Goal: Transaction & Acquisition: Purchase product/service

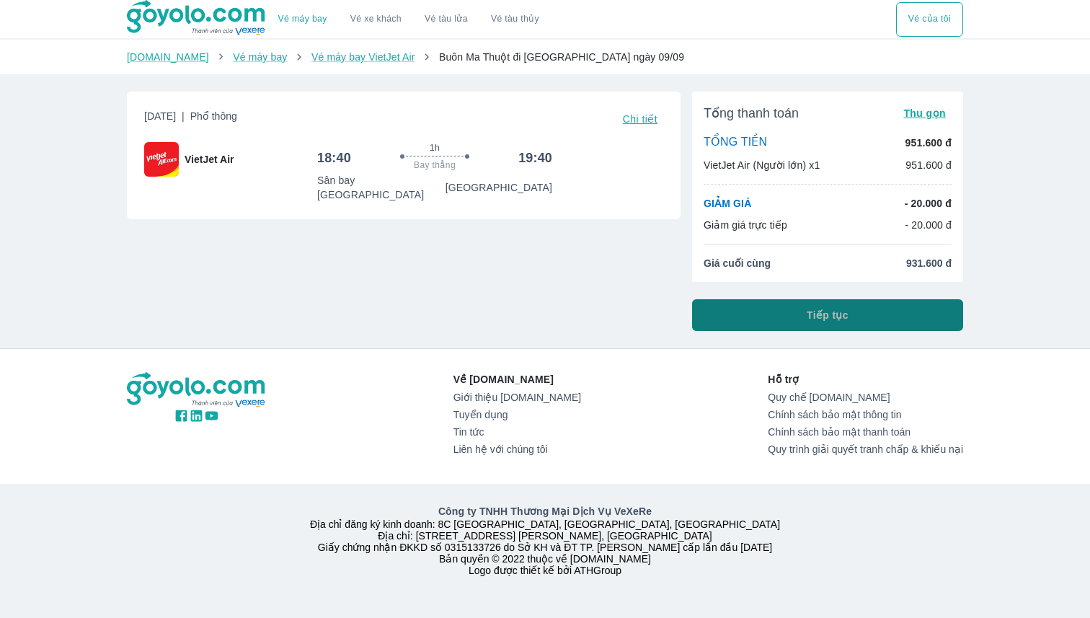
click at [805, 322] on button "Tiếp tục" at bounding box center [827, 315] width 271 height 32
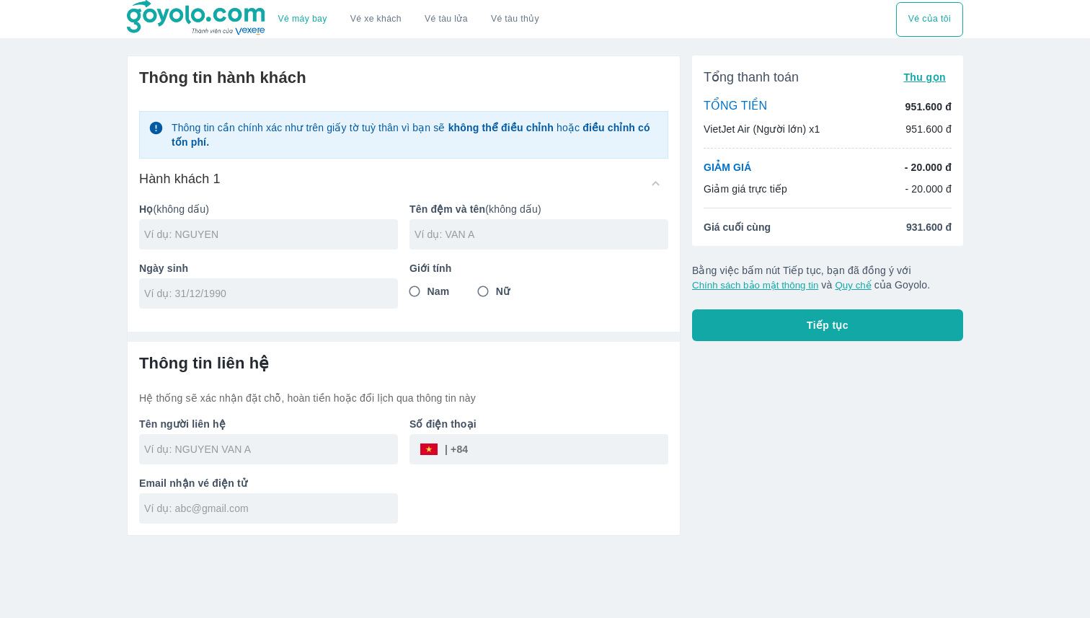
click at [431, 291] on span "Nam" at bounding box center [439, 291] width 22 height 14
click at [428, 291] on input "Nam" at bounding box center [415, 291] width 26 height 26
radio input "true"
click at [260, 230] on input "text" at bounding box center [271, 234] width 254 height 14
type input "KHUU"
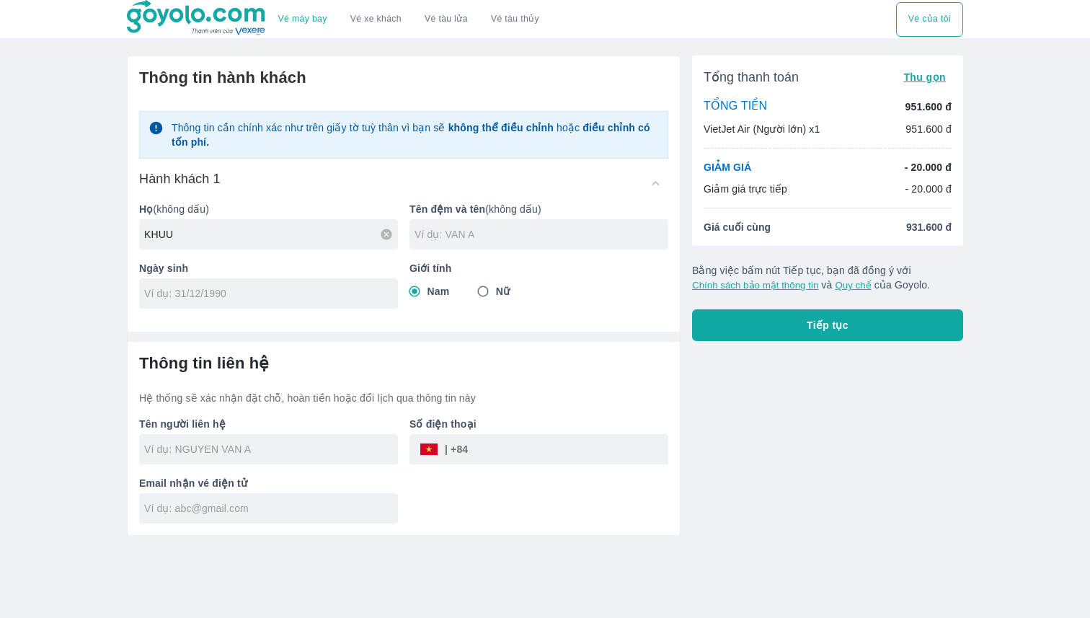
click at [442, 228] on input "text" at bounding box center [542, 234] width 254 height 14
type input "QUOC THUAN"
click at [307, 296] on input "tel" at bounding box center [263, 293] width 239 height 14
type input "[DATE]"
click at [281, 450] on input "text" at bounding box center [271, 449] width 254 height 14
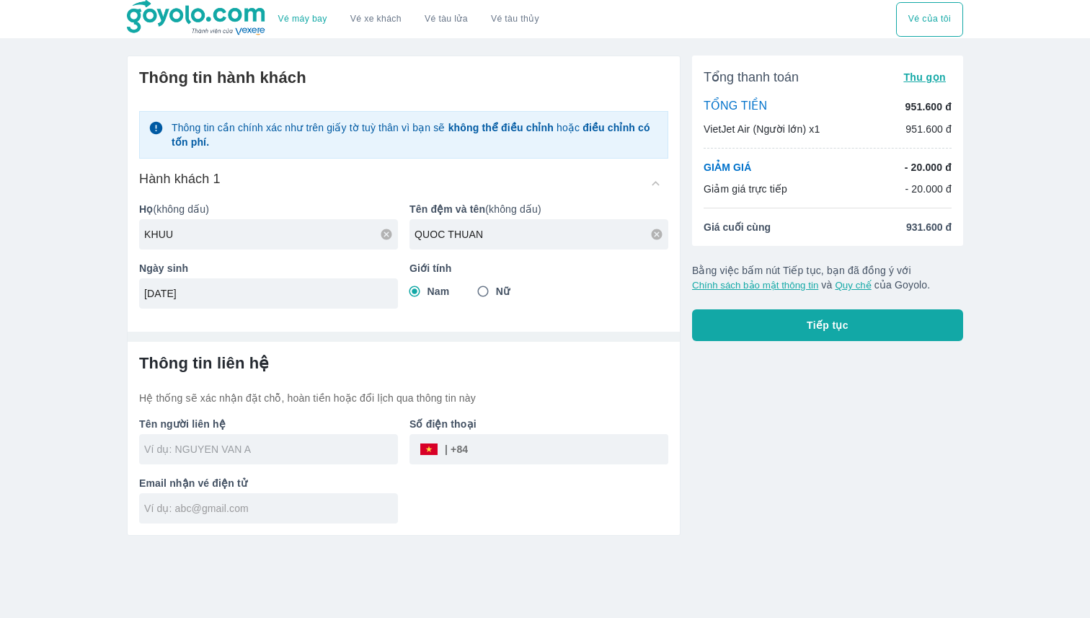
type input "KHUU QUOC THUAN"
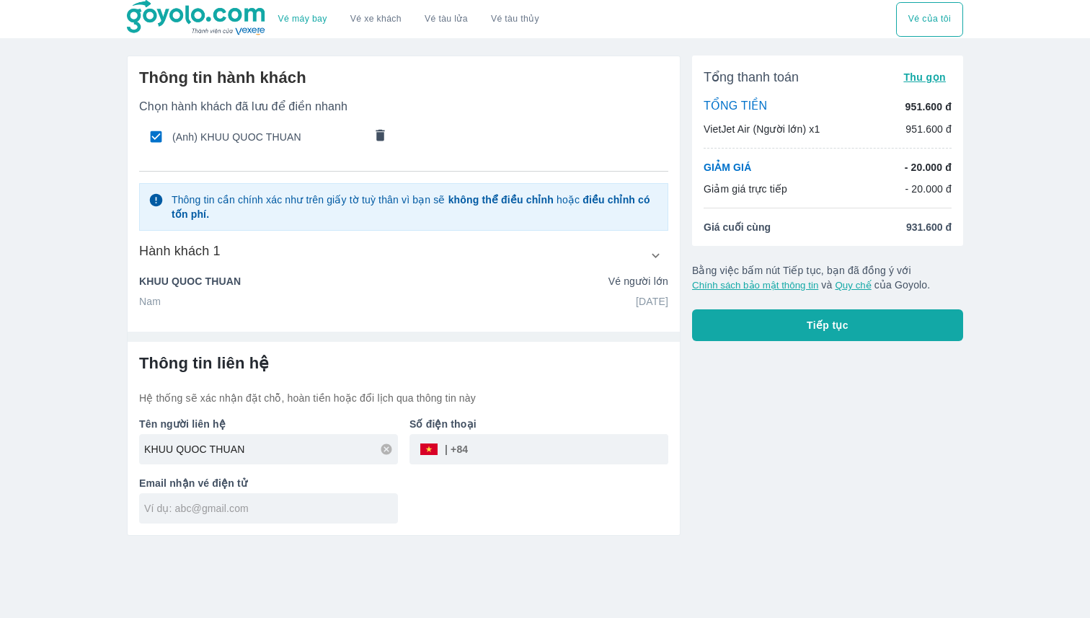
click at [457, 503] on div "Tên người liên hệ KHUU QUOC THUAN Số điện thoại ​ Email nhận vé điện tử" at bounding box center [398, 464] width 541 height 118
click at [509, 449] on input "tel" at bounding box center [568, 449] width 200 height 35
type input "379391402"
click at [420, 484] on div "Tên người liên hệ KHUU QUOC THUAN Số điện thoại ​ 379391402 Email nhận vé điện …" at bounding box center [398, 464] width 541 height 118
click at [312, 508] on input "text" at bounding box center [271, 508] width 254 height 14
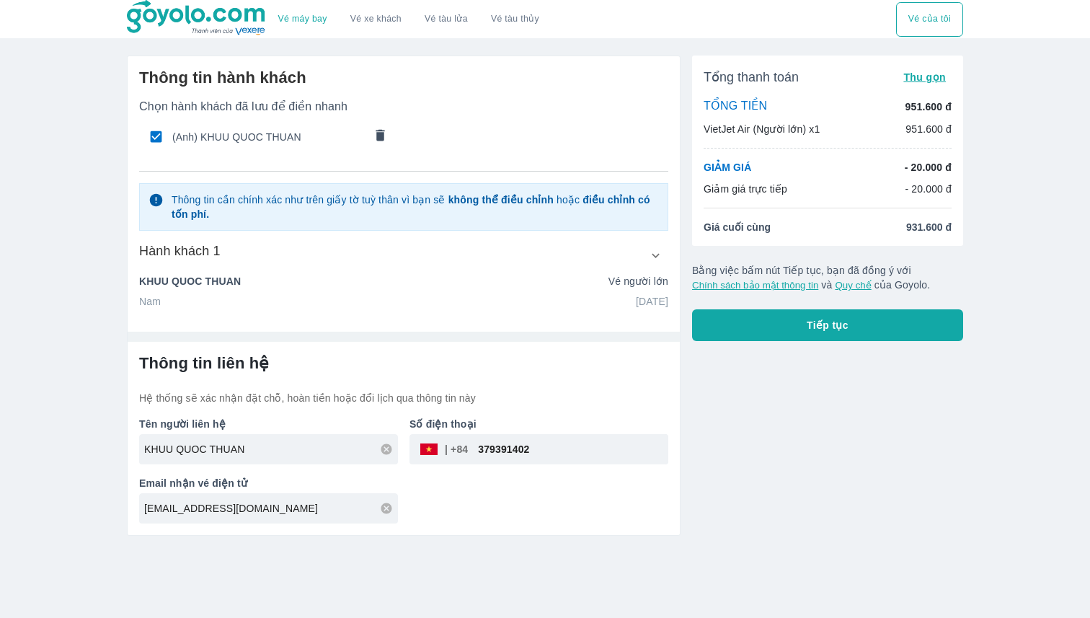
type input "[EMAIL_ADDRESS][DOMAIN_NAME]"
click at [825, 325] on span "Tiếp tục" at bounding box center [828, 325] width 42 height 14
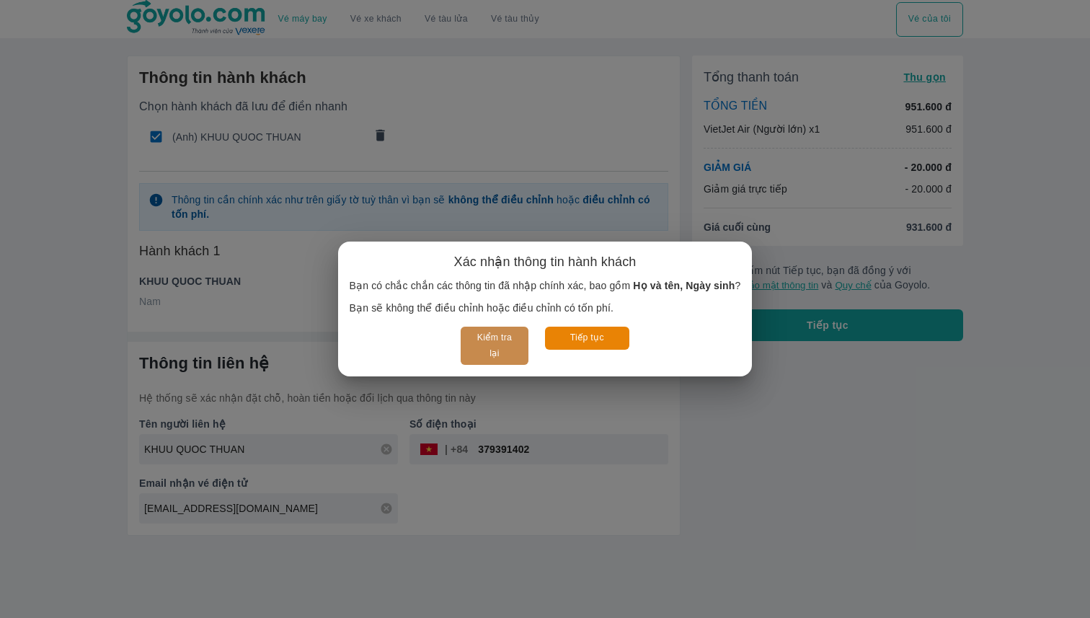
click at [500, 343] on button "Kiểm tra lại" at bounding box center [494, 346] width 67 height 38
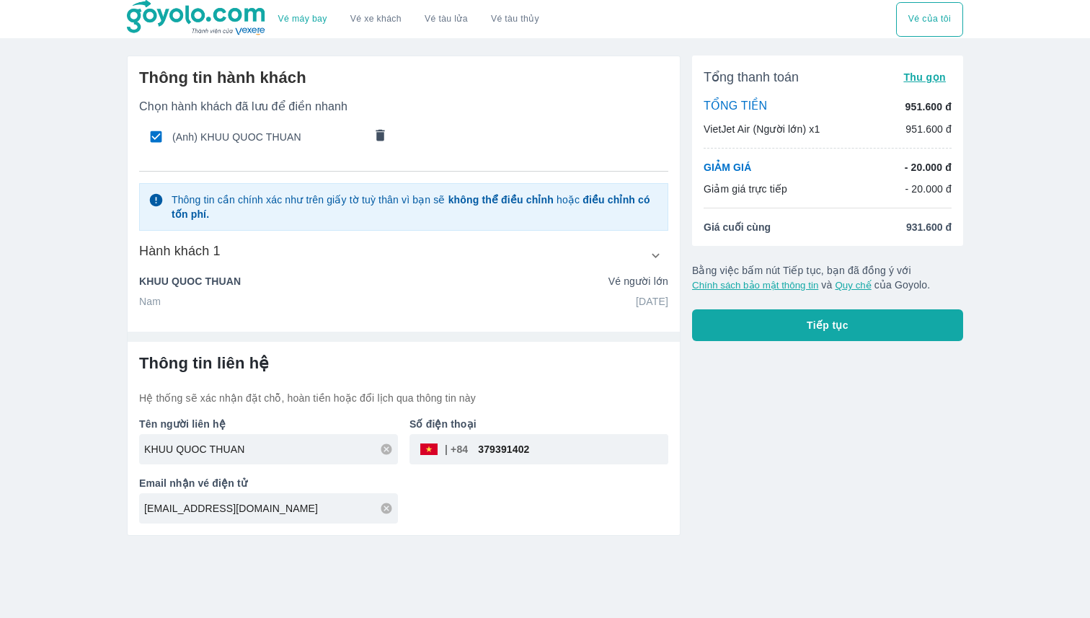
click at [763, 320] on button "Tiếp tục" at bounding box center [827, 325] width 271 height 32
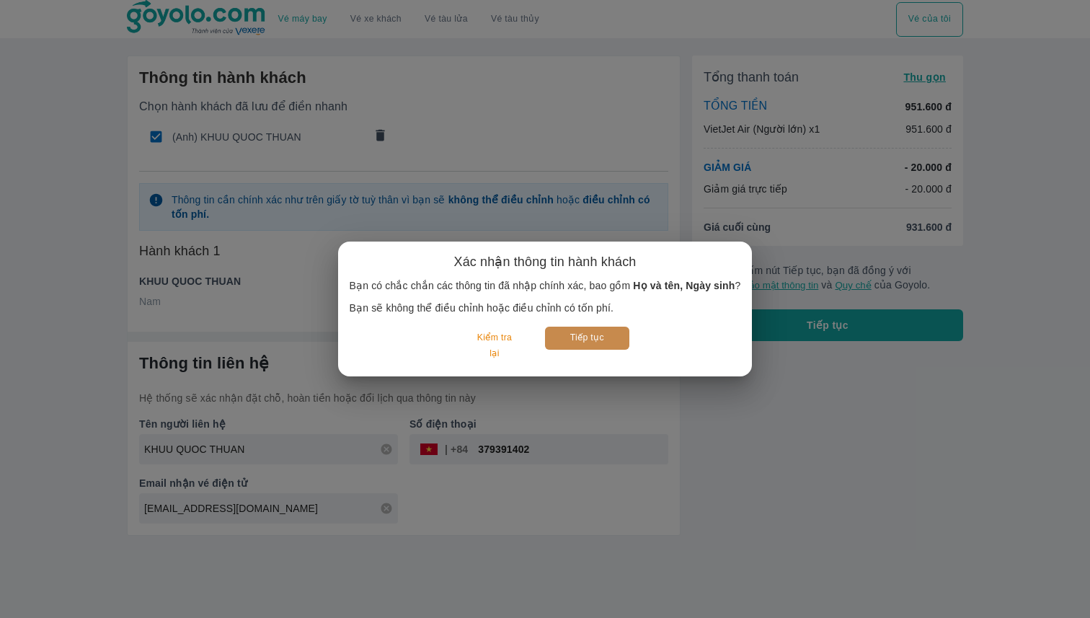
click at [618, 337] on button "Tiếp tục" at bounding box center [587, 338] width 84 height 22
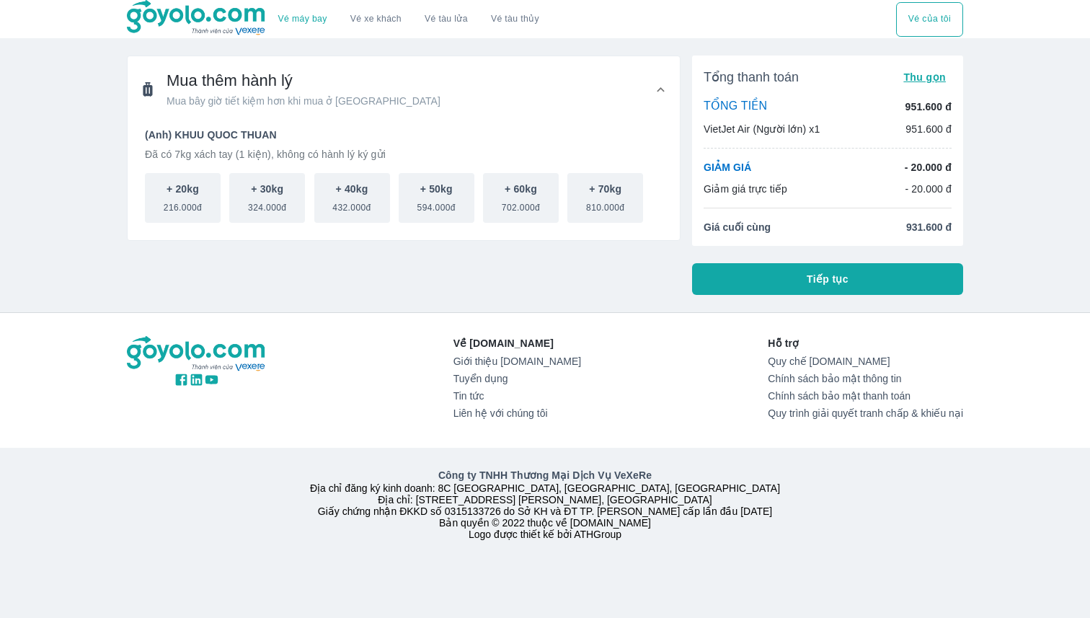
click at [751, 280] on button "Tiếp tục" at bounding box center [827, 279] width 271 height 32
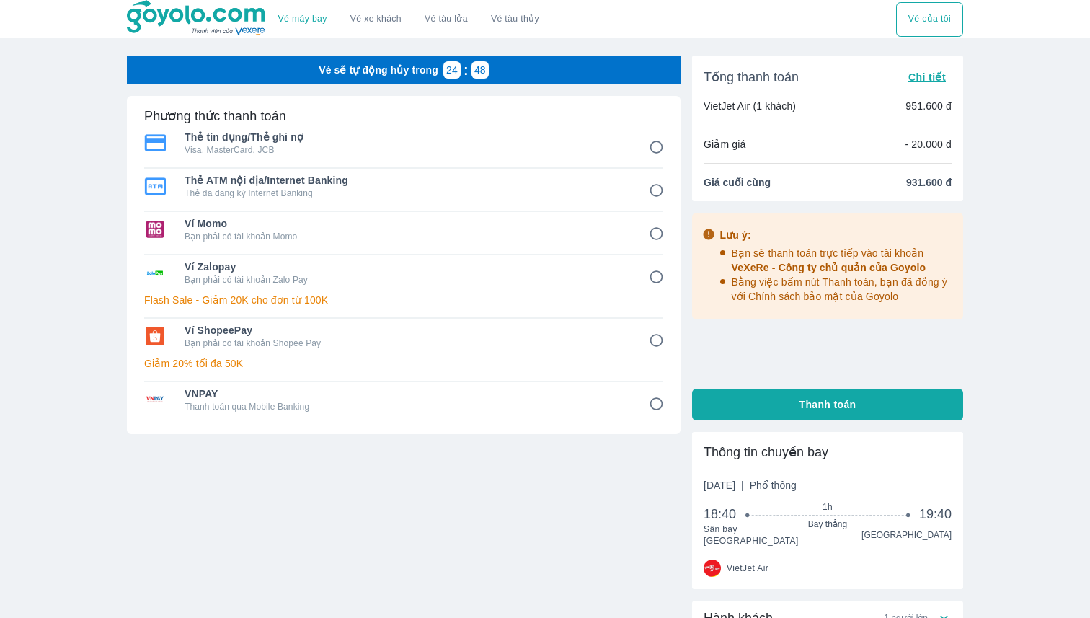
click at [657, 377] on div "Ví ShopeePay Bạn phải có tài khoản Shopee Pay Giảm 20% tối đa 50K" at bounding box center [403, 350] width 519 height 63
click at [661, 400] on input "8" at bounding box center [657, 404] width 28 height 28
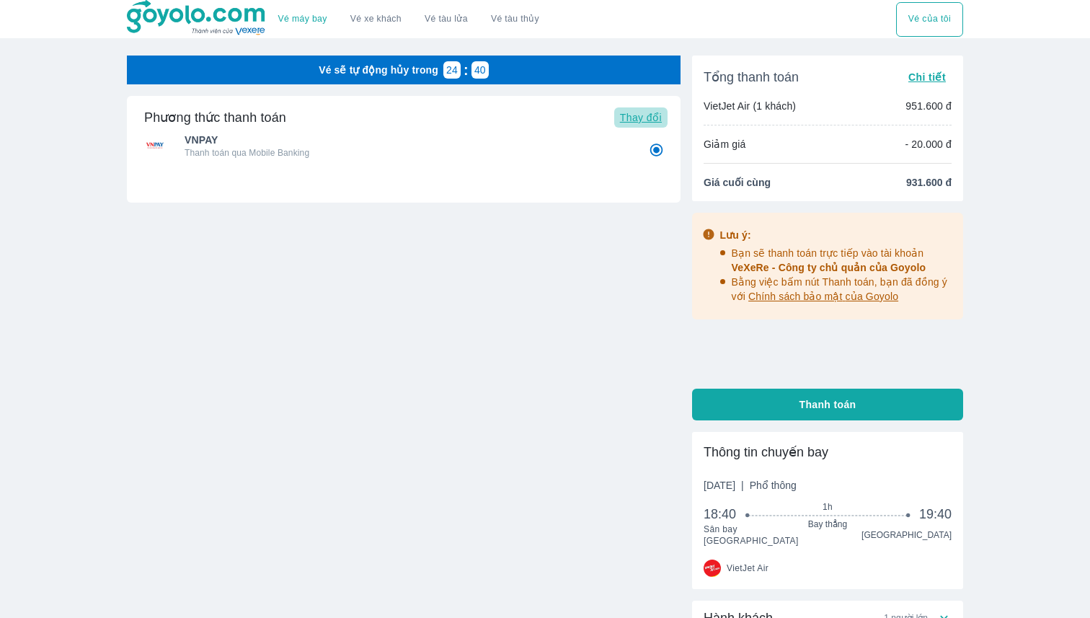
click at [643, 120] on span "Thay đổi" at bounding box center [641, 118] width 42 height 12
radio input "true"
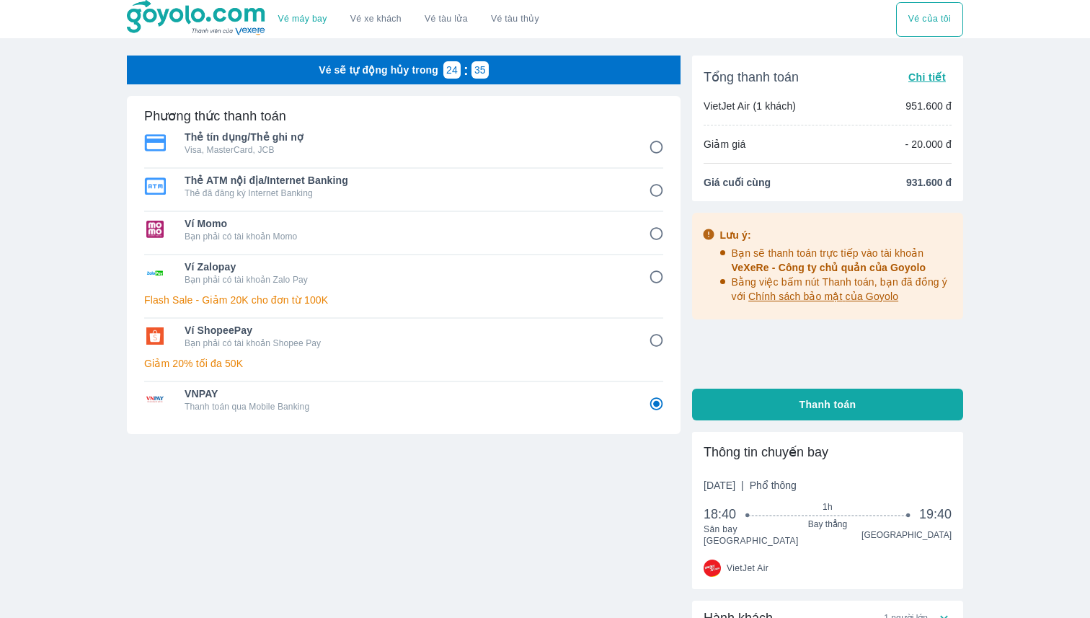
click at [664, 233] on div "Phương thức thanh toán VNPAY Thanh toán qua Mobile Banking Thẻ tín dụng/Thẻ ghi…" at bounding box center [404, 265] width 554 height 338
click at [658, 233] on input "4" at bounding box center [657, 234] width 28 height 28
radio input "false"
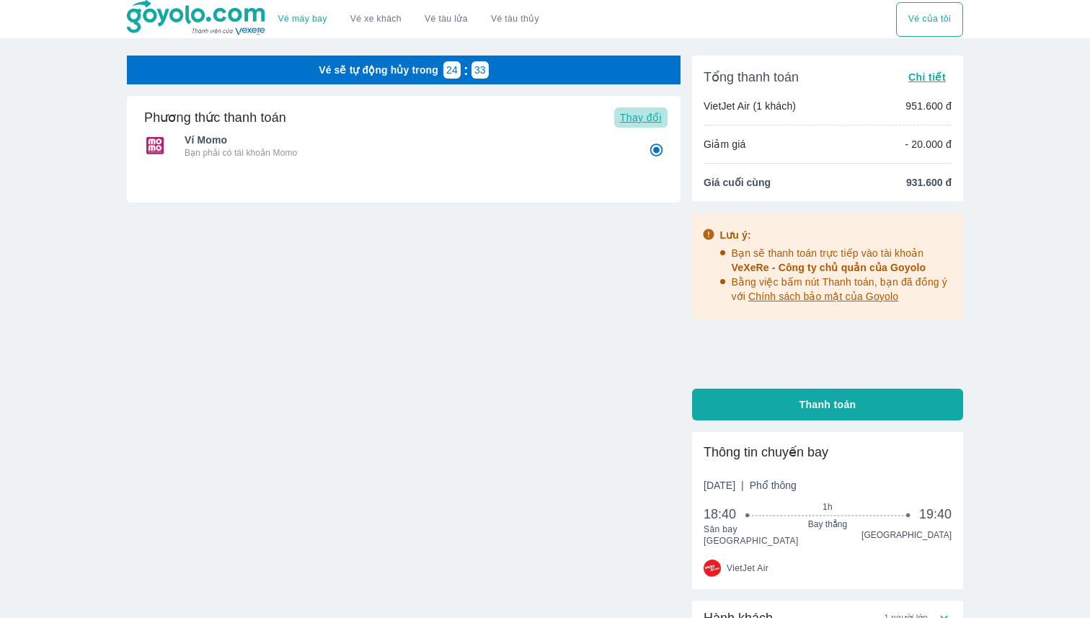
click at [637, 118] on span "Thay đổi" at bounding box center [641, 118] width 42 height 12
radio input "true"
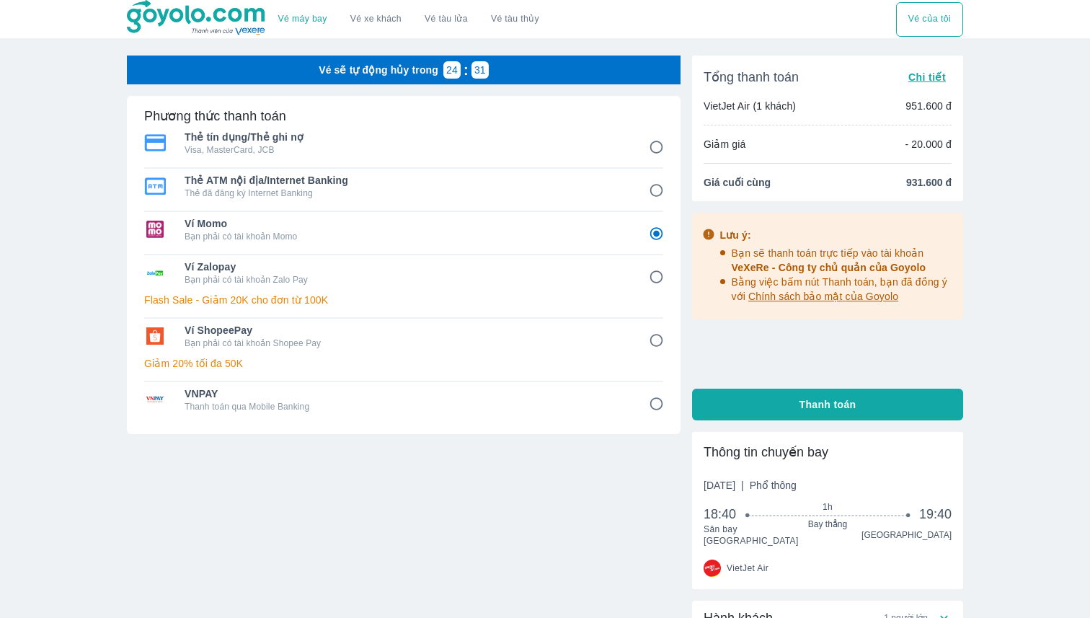
click at [658, 149] on input "1" at bounding box center [657, 147] width 28 height 28
radio input "false"
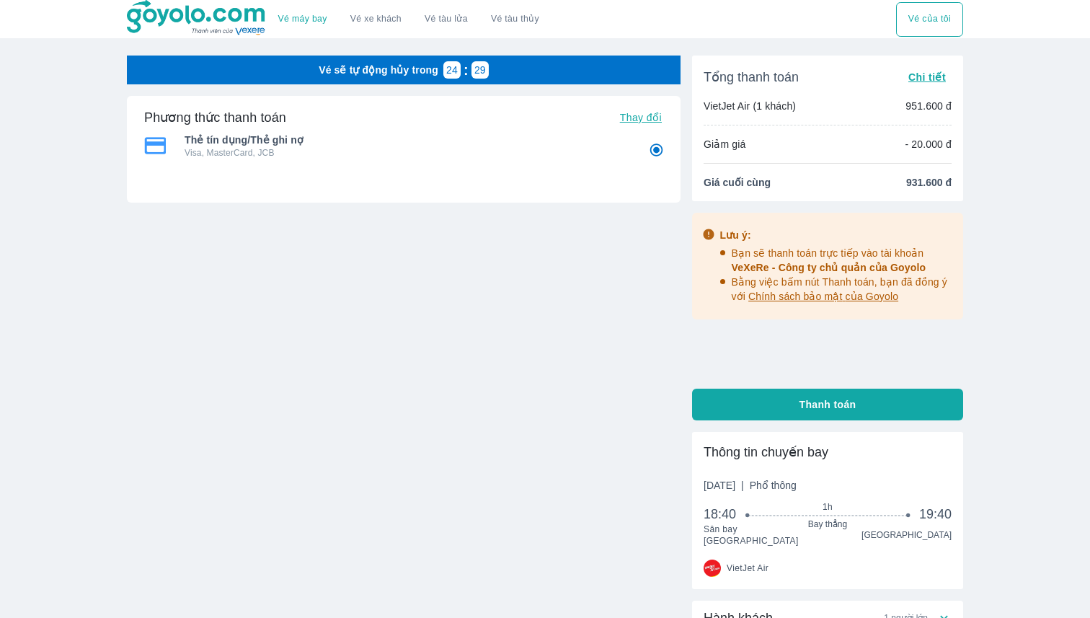
click at [648, 118] on span "Thay đổi" at bounding box center [641, 118] width 42 height 12
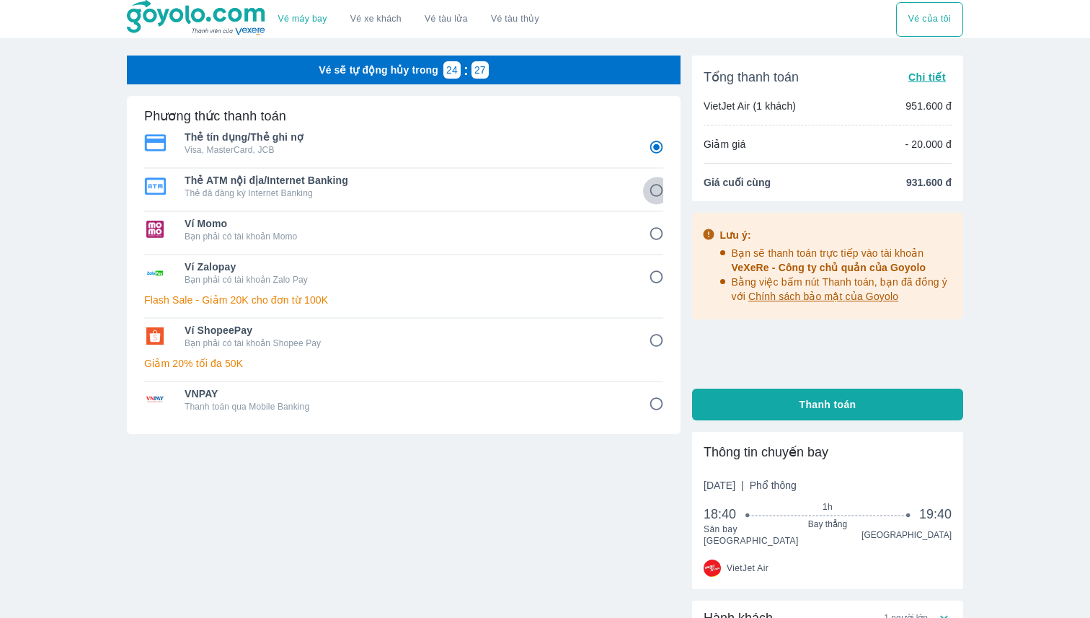
click at [662, 190] on input "2" at bounding box center [657, 191] width 28 height 28
radio input "false"
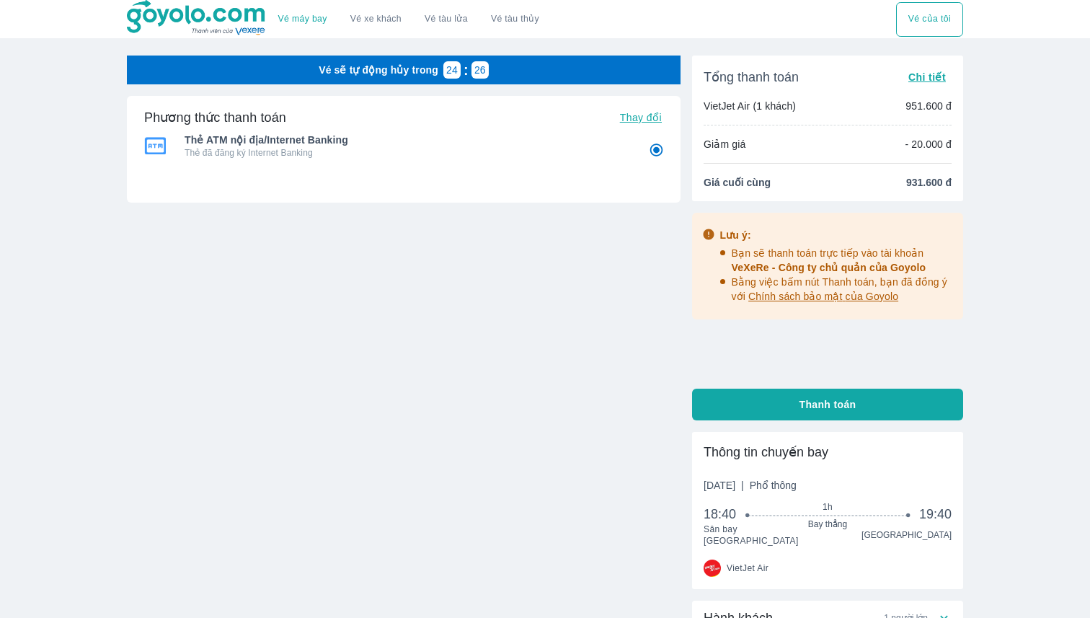
click at [650, 110] on button "Thay đổi" at bounding box center [640, 117] width 53 height 20
radio input "true"
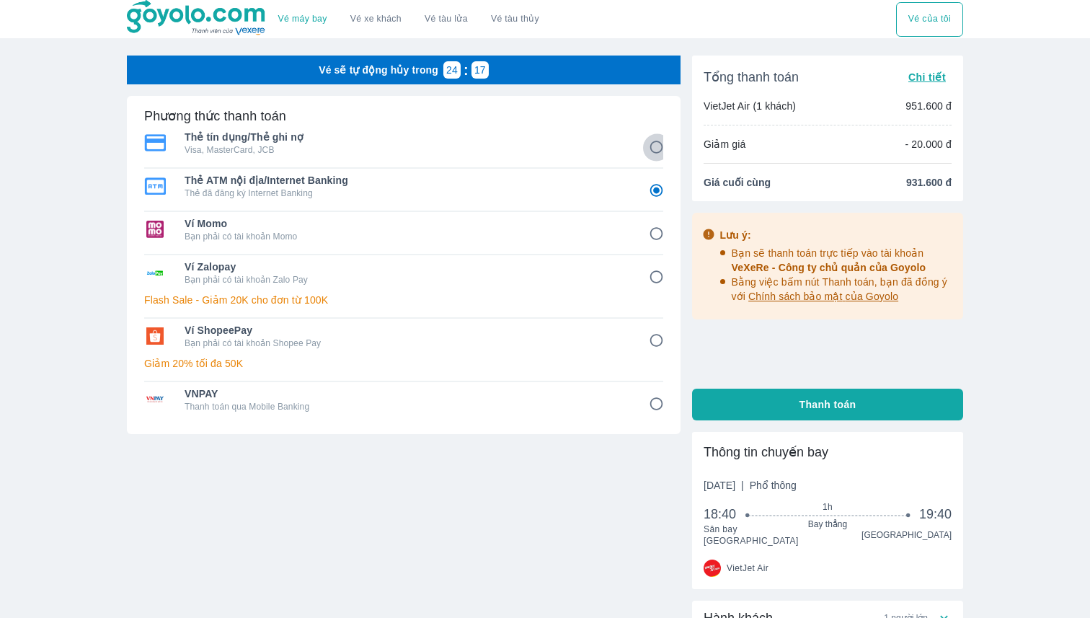
click at [651, 147] on input "1" at bounding box center [657, 147] width 28 height 28
radio input "false"
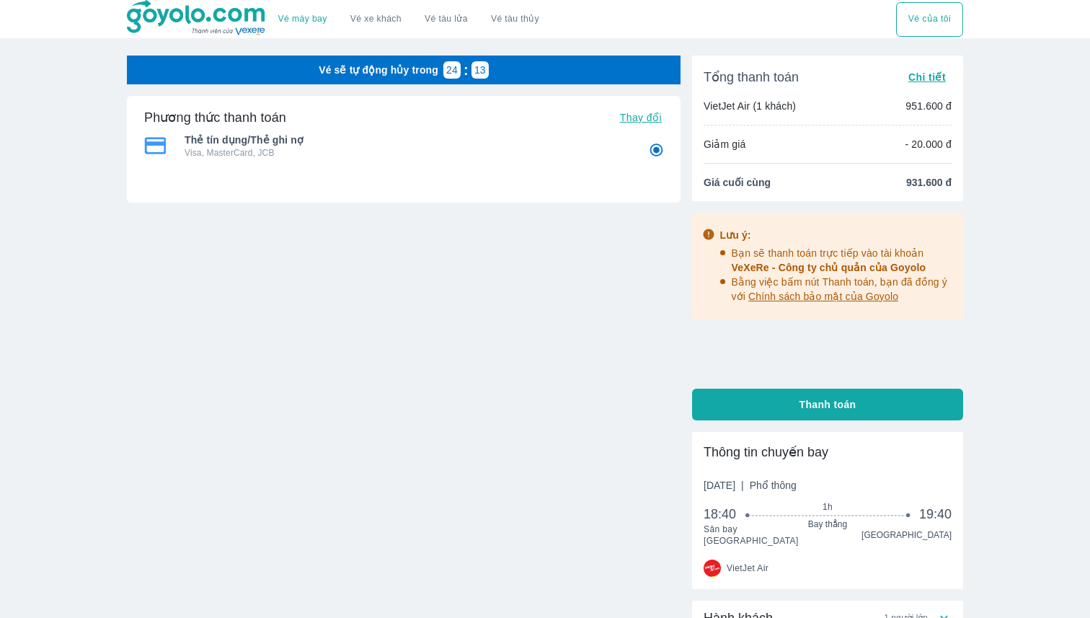
click at [640, 123] on button "Thay đổi" at bounding box center [640, 117] width 53 height 20
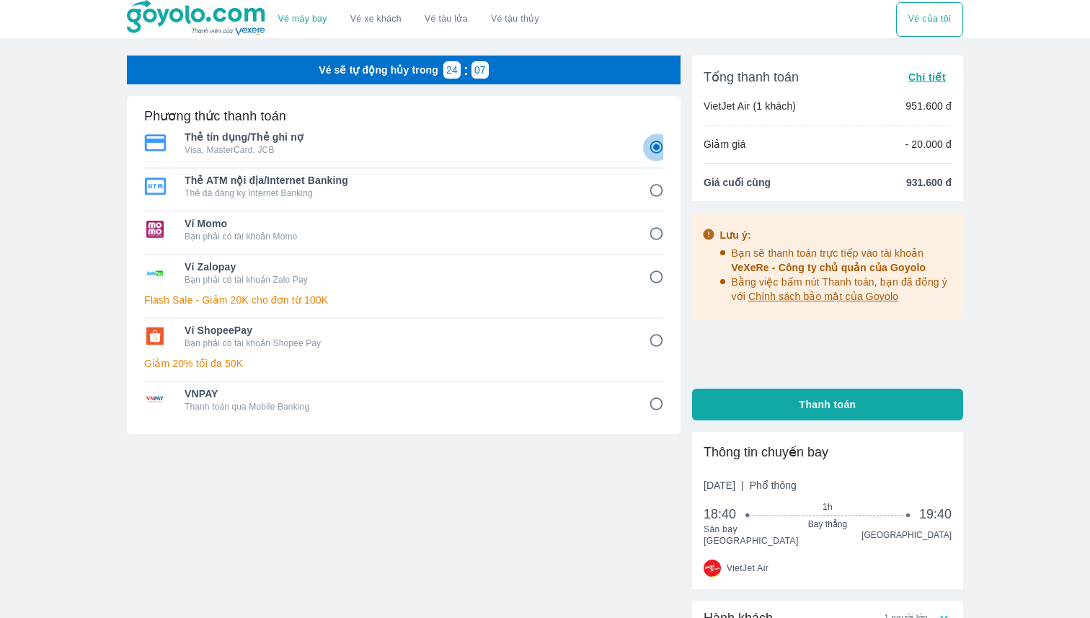
click at [660, 159] on input "1" at bounding box center [657, 147] width 28 height 28
click at [568, 154] on p "Visa, MasterCard, JCB" at bounding box center [407, 150] width 444 height 12
click at [662, 409] on input "8" at bounding box center [657, 404] width 28 height 28
radio input "false"
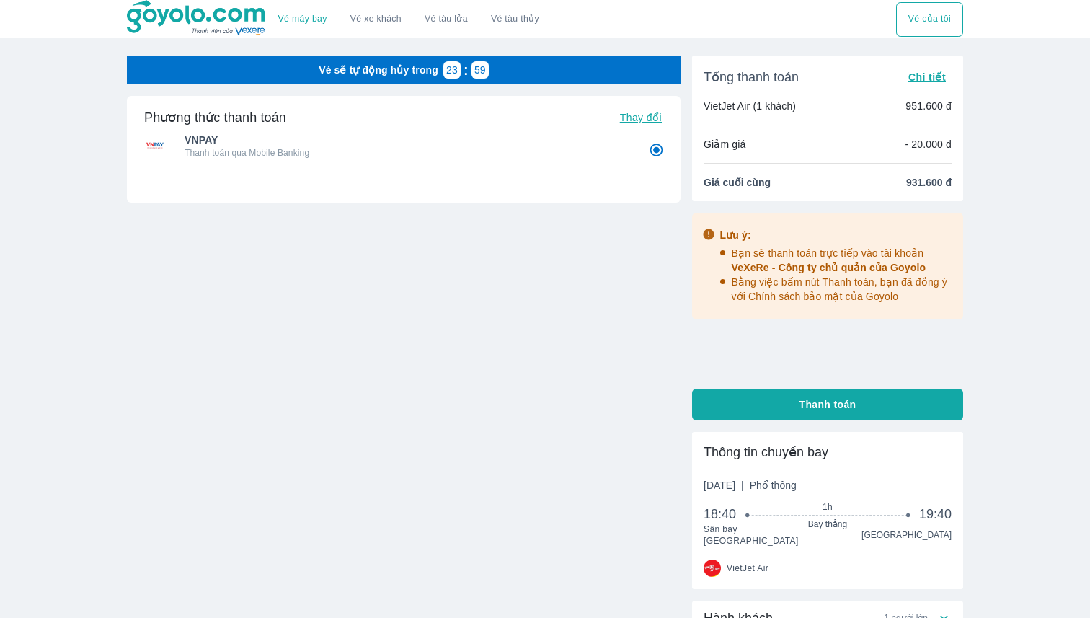
click at [656, 147] on input "8" at bounding box center [657, 150] width 28 height 28
click at [648, 118] on span "Thay đổi" at bounding box center [641, 118] width 42 height 12
radio input "true"
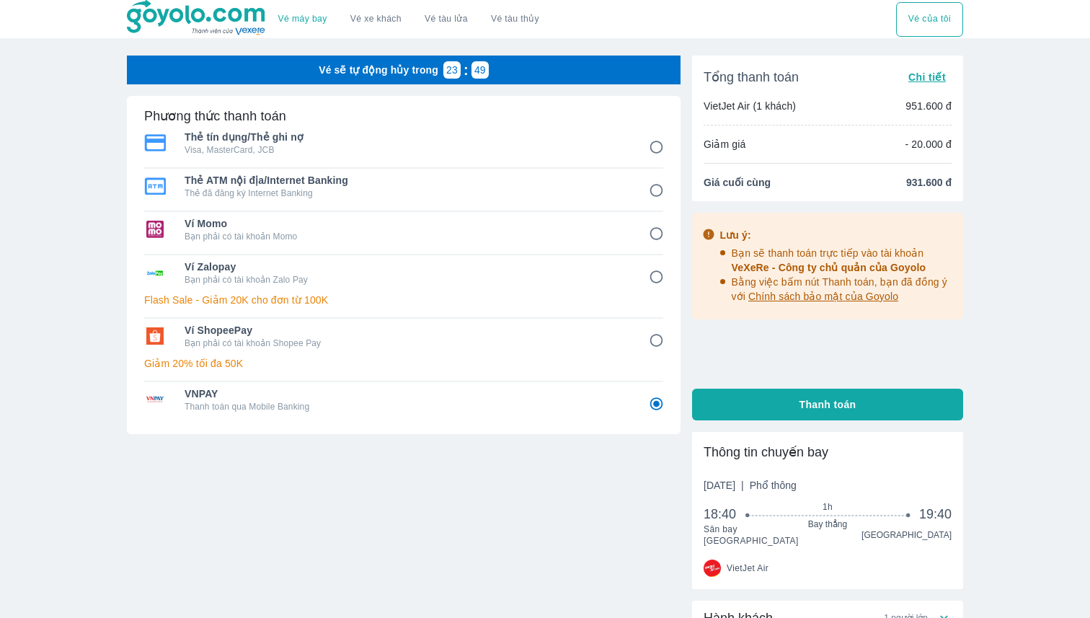
click at [498, 218] on span "Ví Momo" at bounding box center [407, 223] width 444 height 14
radio input "true"
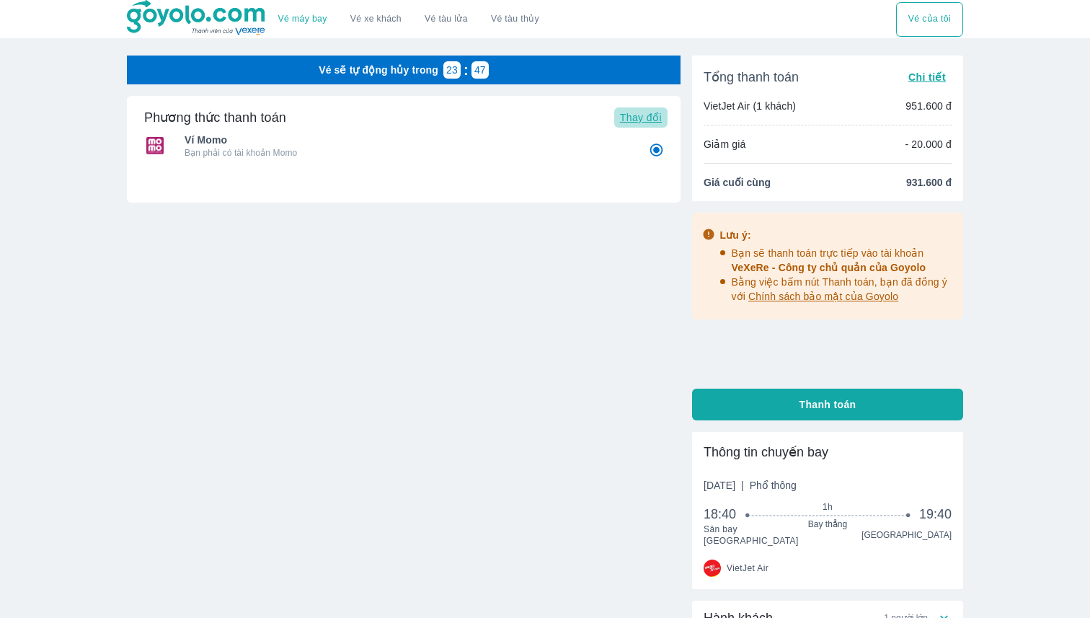
click at [635, 114] on span "Thay đổi" at bounding box center [641, 118] width 42 height 12
radio input "false"
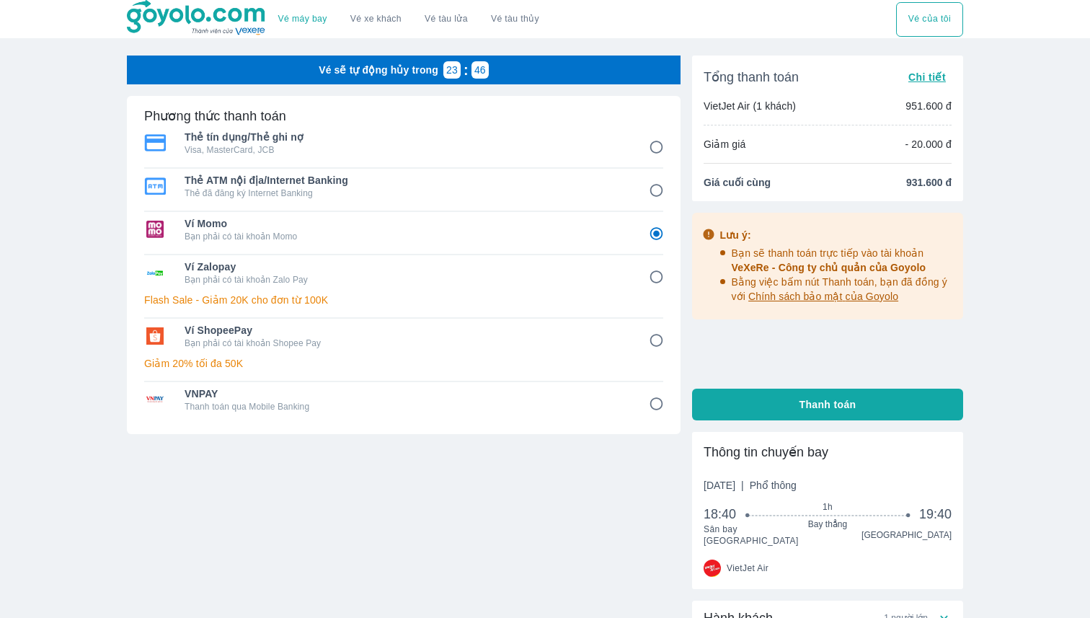
click at [563, 293] on p "Flash Sale - Giảm 20K cho đơn từ 100K" at bounding box center [403, 300] width 519 height 14
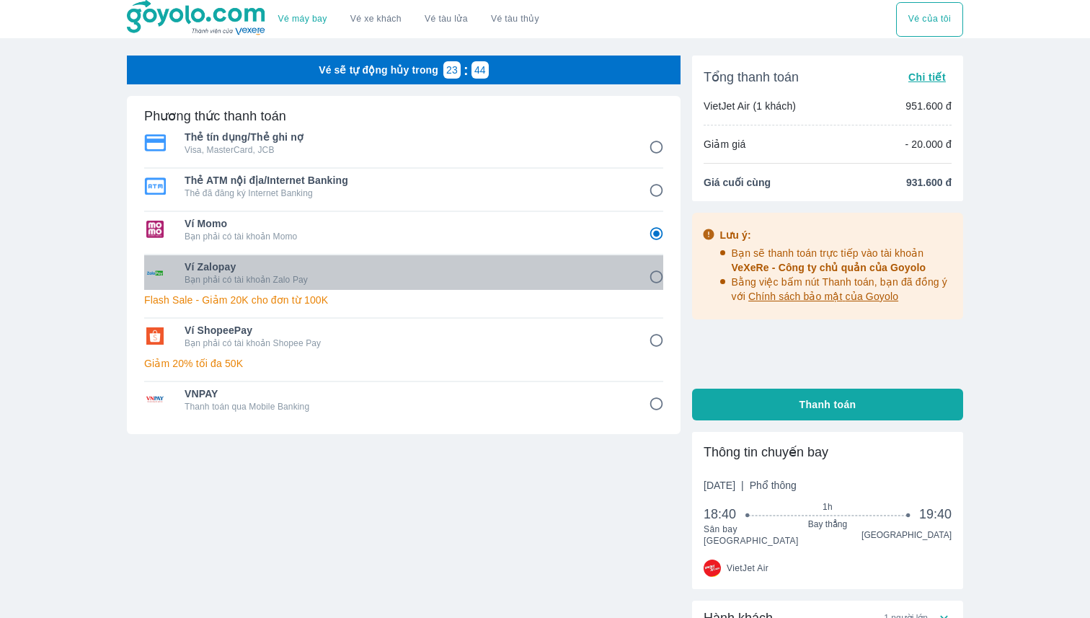
click at [565, 283] on p "Bạn phải có tài khoản Zalo Pay" at bounding box center [407, 280] width 444 height 12
radio input "false"
radio input "true"
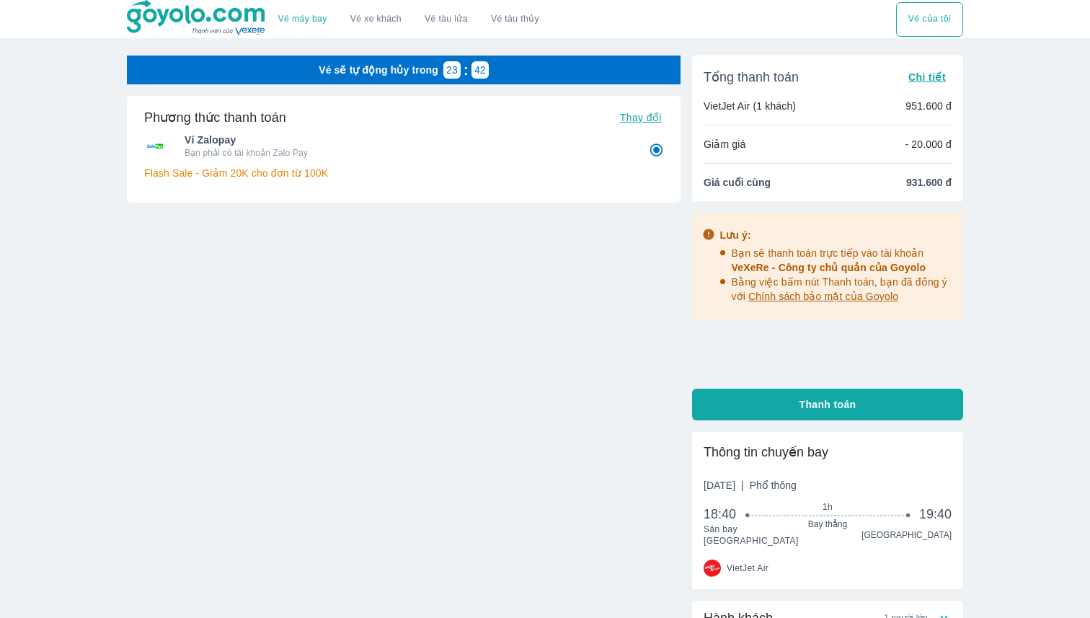
click at [633, 112] on span "Thay đổi" at bounding box center [641, 118] width 42 height 12
radio input "false"
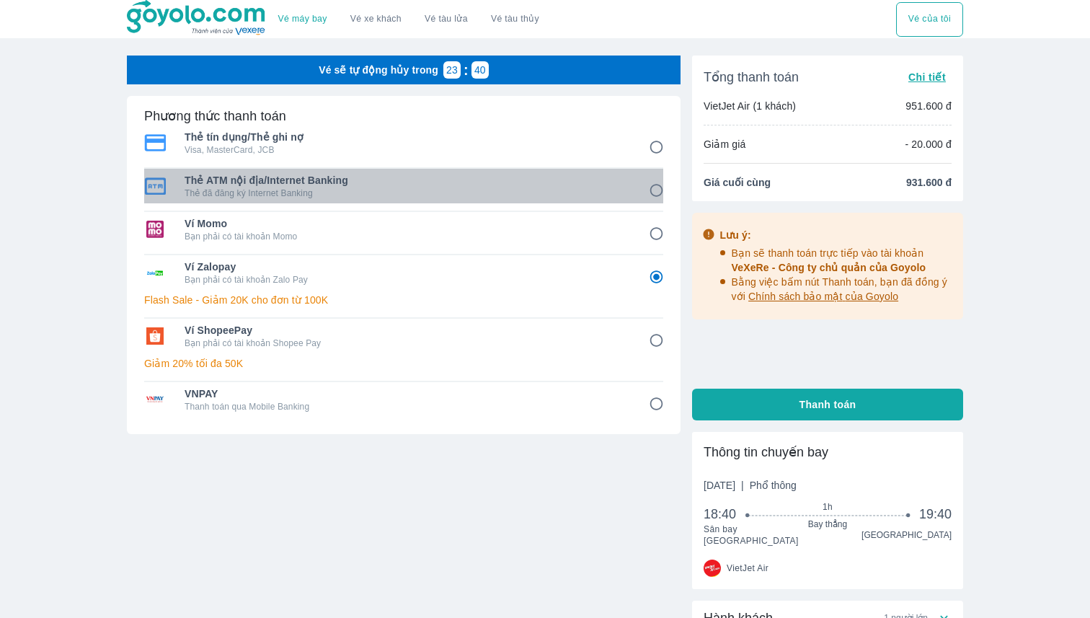
click at [576, 190] on p "Thẻ đã đăng ký Internet Banking" at bounding box center [407, 194] width 444 height 12
radio input "true"
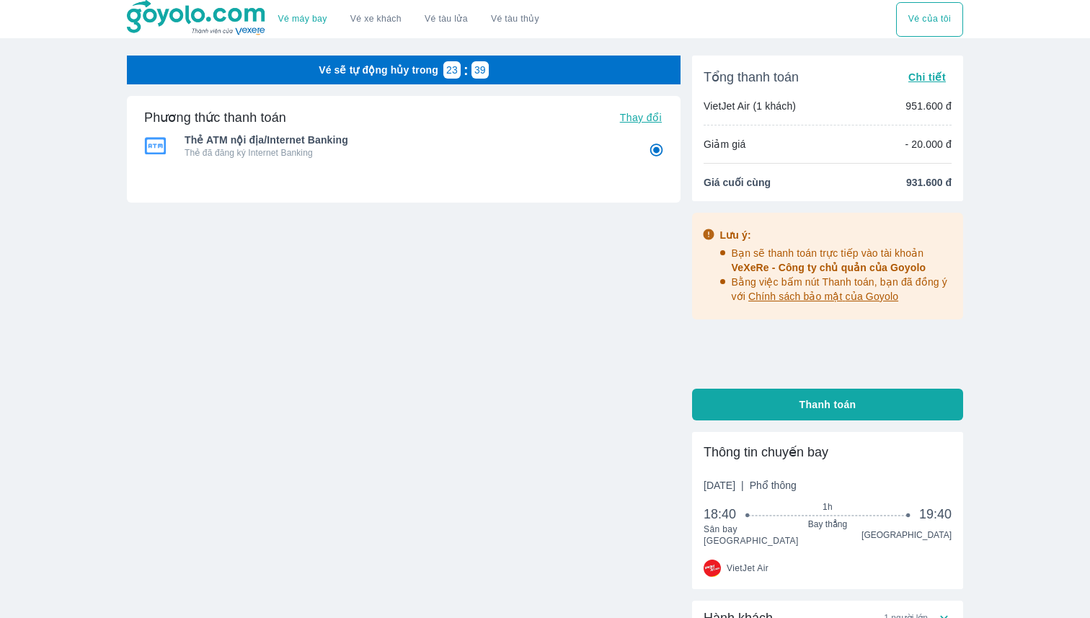
click at [630, 123] on span "Thay đổi" at bounding box center [641, 118] width 42 height 12
radio input "false"
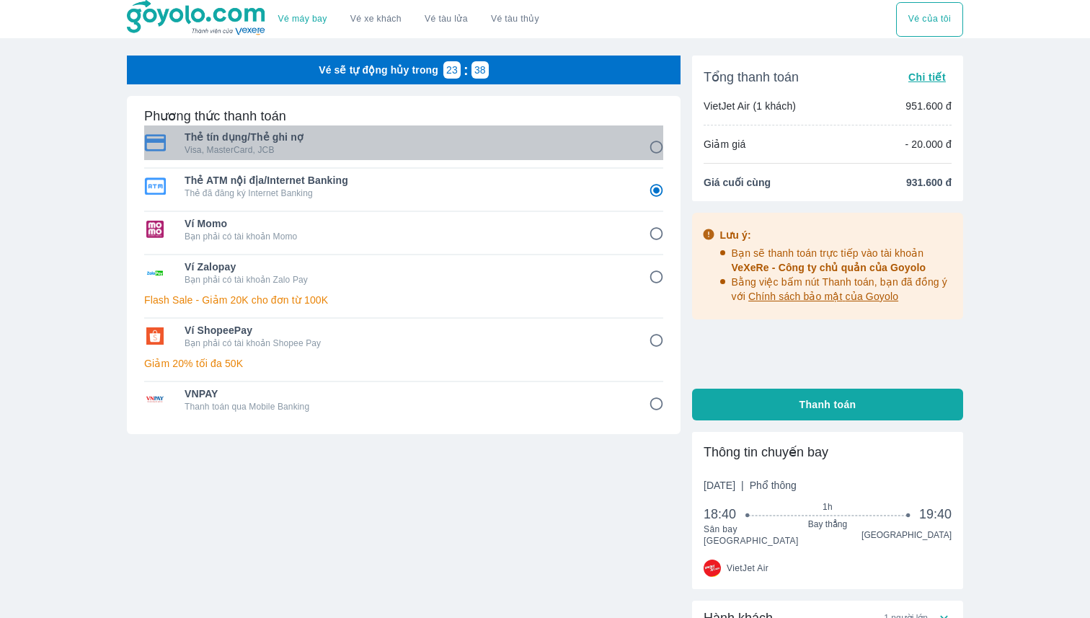
click at [598, 142] on span "Thẻ tín dụng/Thẻ ghi nợ" at bounding box center [407, 137] width 444 height 14
radio input "true"
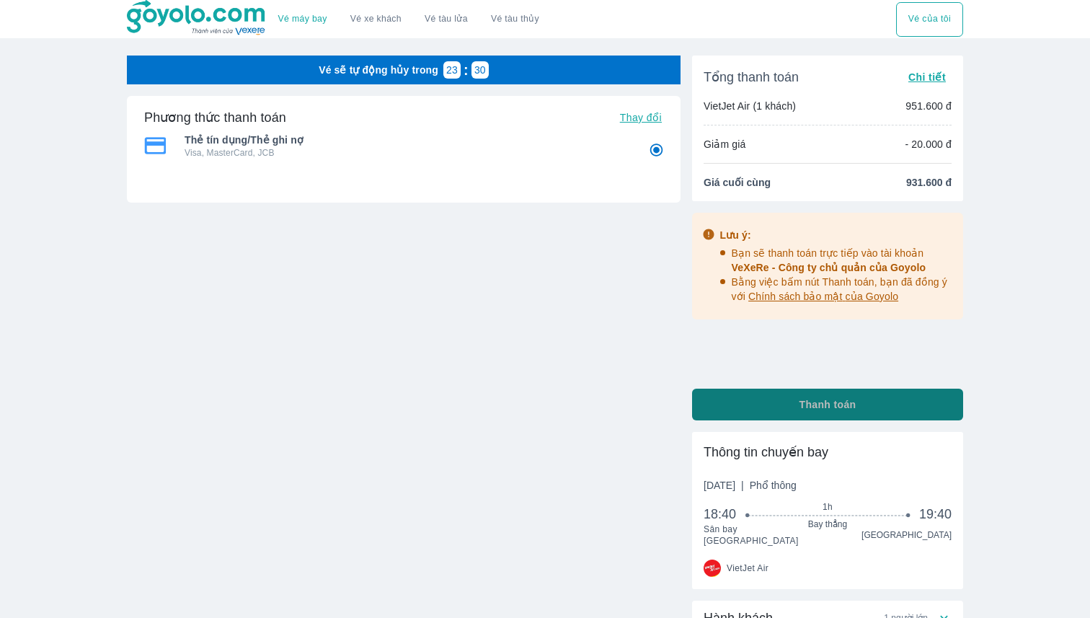
click at [764, 411] on button "Thanh toán" at bounding box center [827, 405] width 271 height 32
radio input "false"
